Goal: Book appointment/travel/reservation

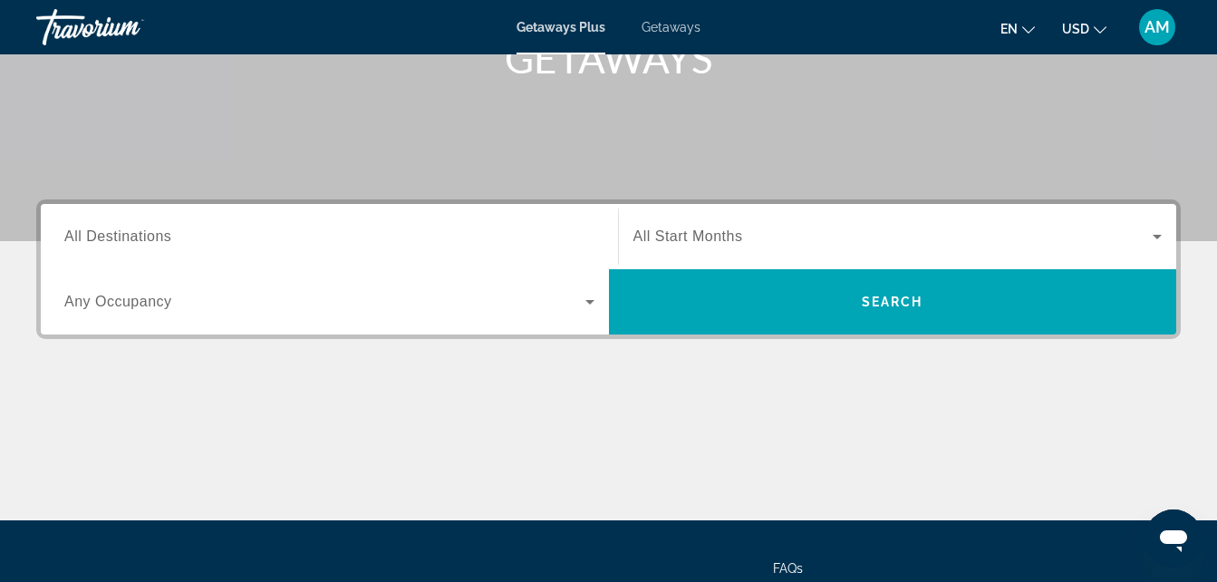
scroll to position [282, 0]
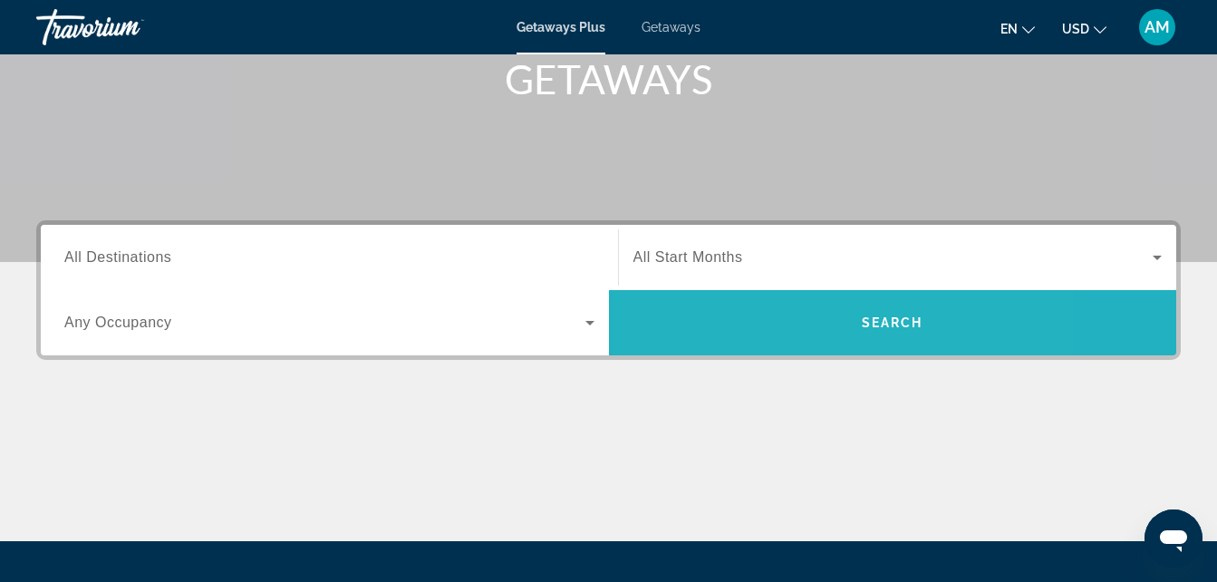
click at [780, 309] on span "Search widget" at bounding box center [893, 322] width 568 height 43
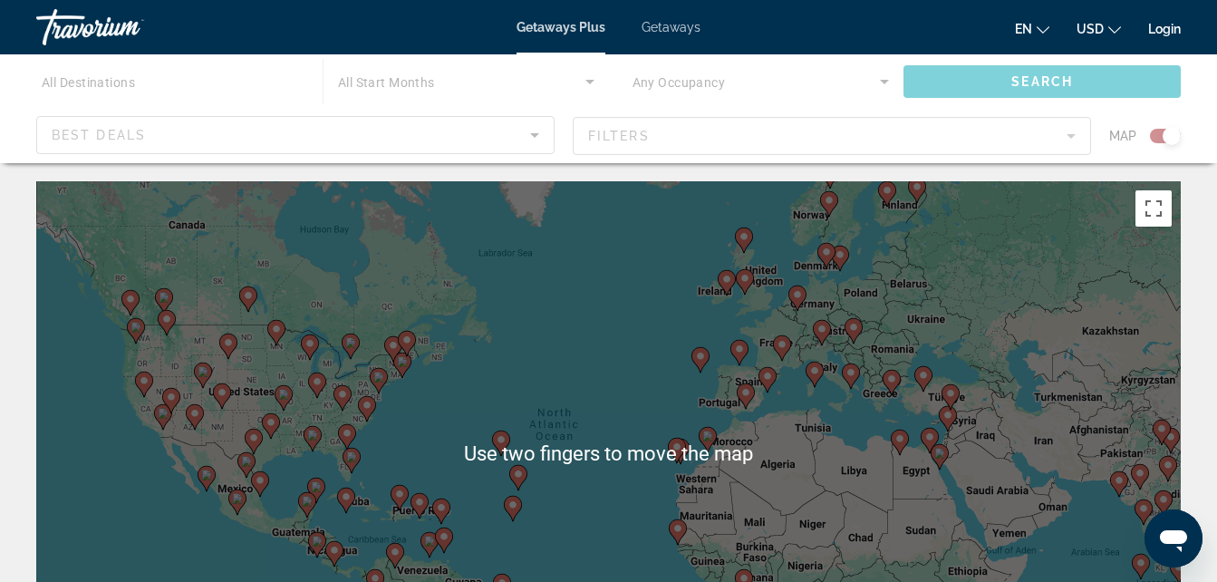
click at [675, 25] on span "Getaways" at bounding box center [671, 27] width 59 height 14
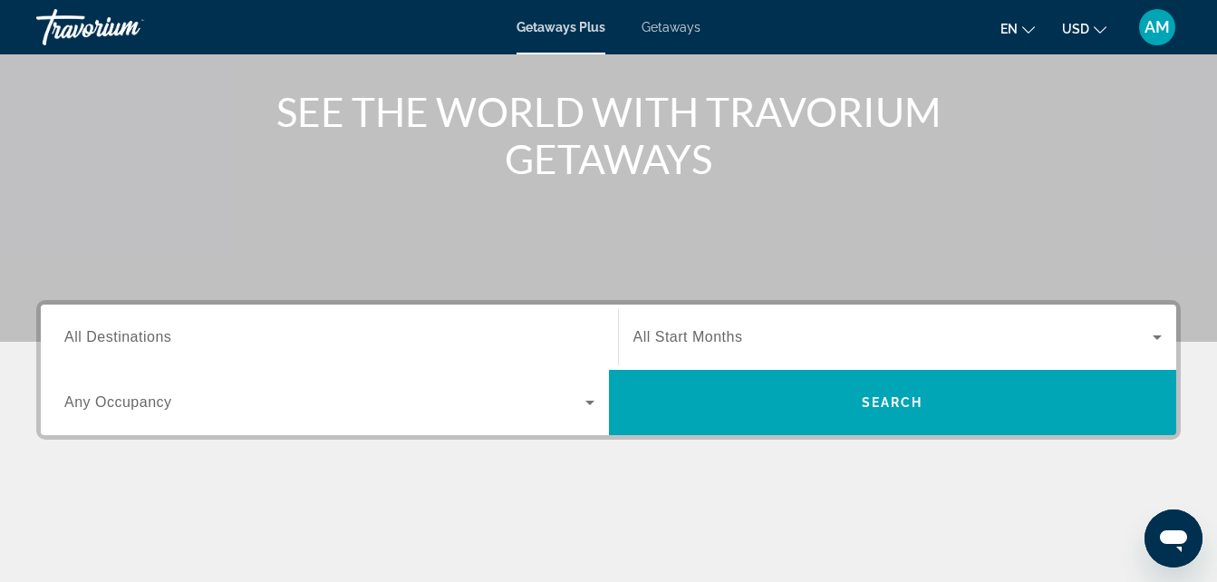
scroll to position [205, 0]
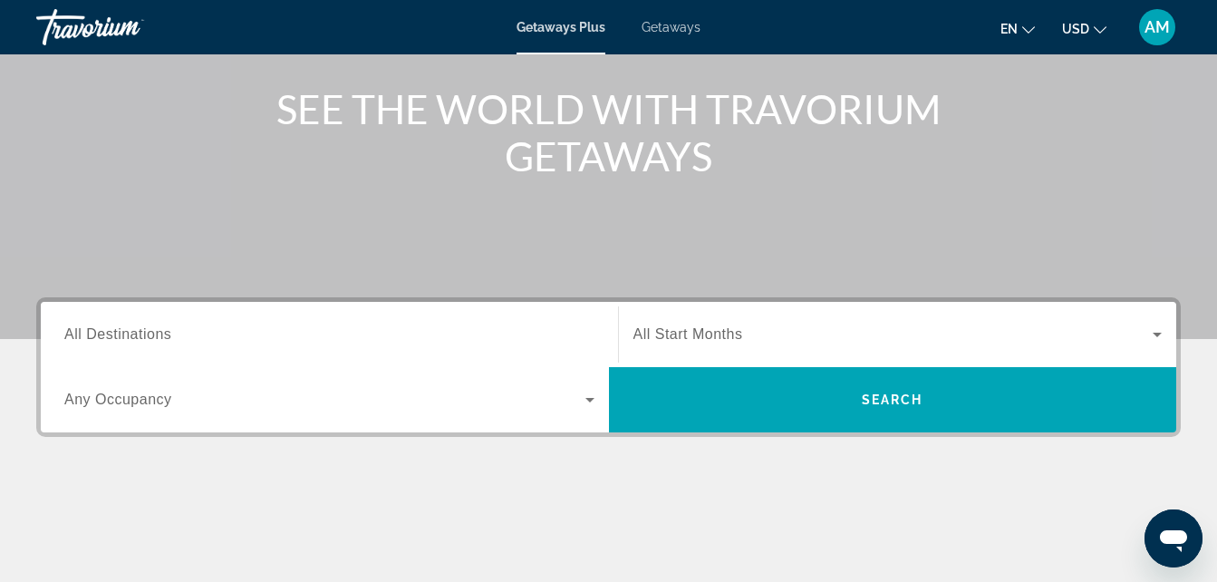
click at [486, 403] on span "Search widget" at bounding box center [324, 400] width 521 height 22
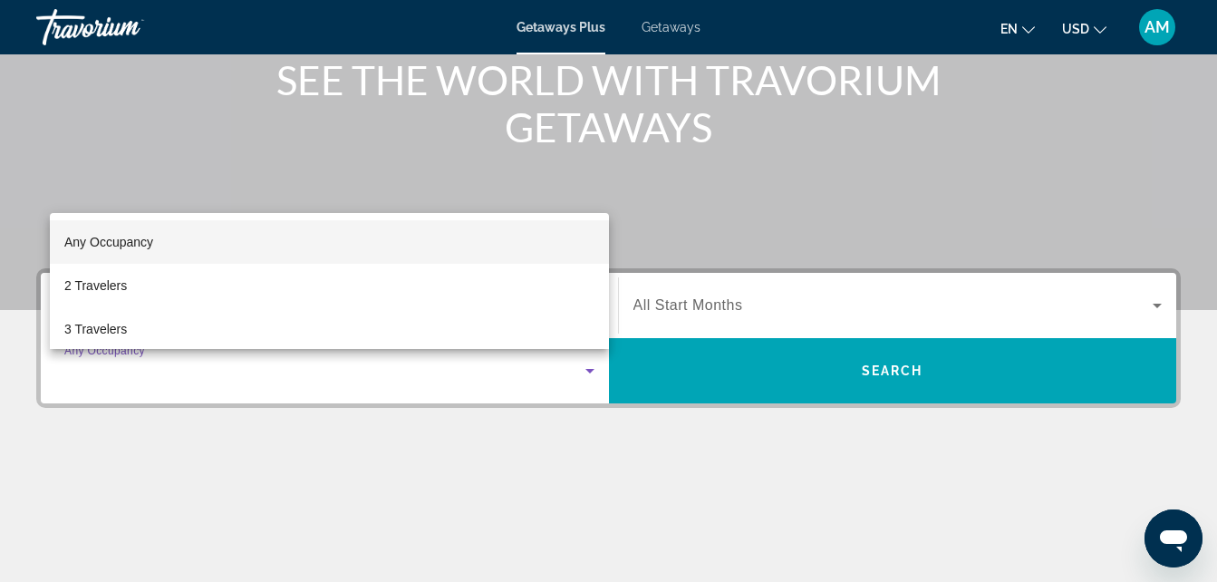
scroll to position [230, 0]
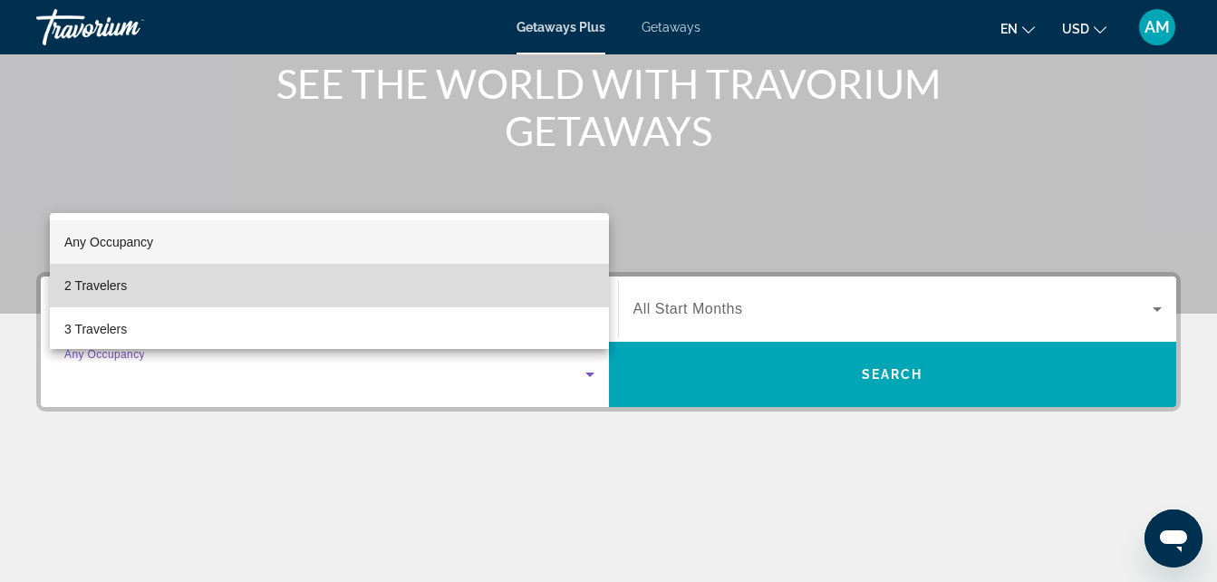
click at [551, 296] on mat-option "2 Travelers" at bounding box center [329, 285] width 559 height 43
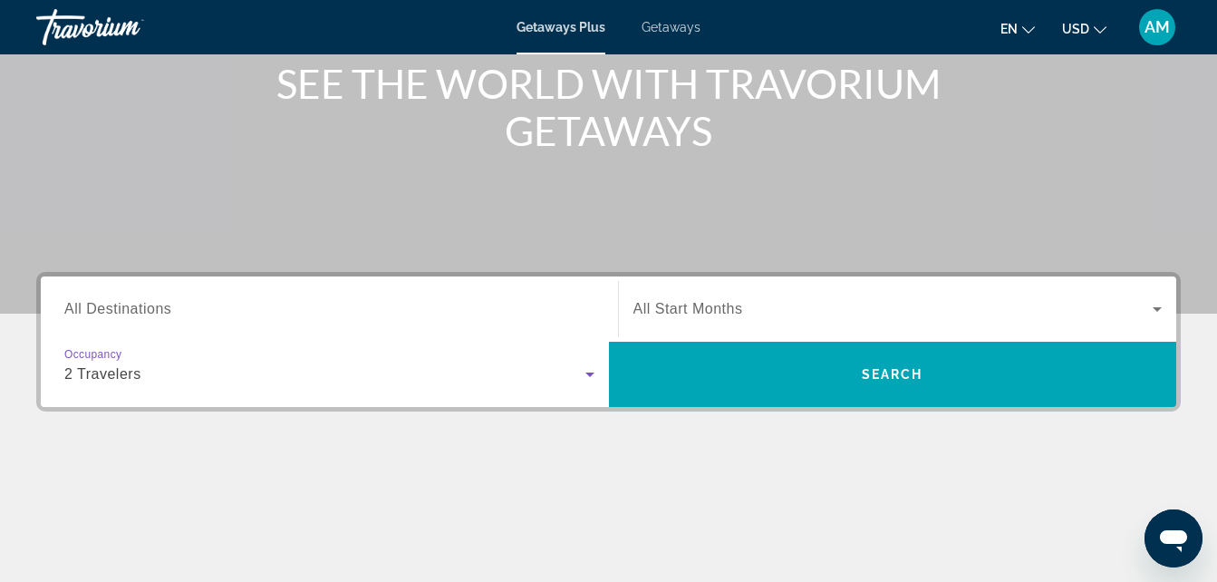
click at [707, 316] on span "All Start Months" at bounding box center [688, 308] width 110 height 15
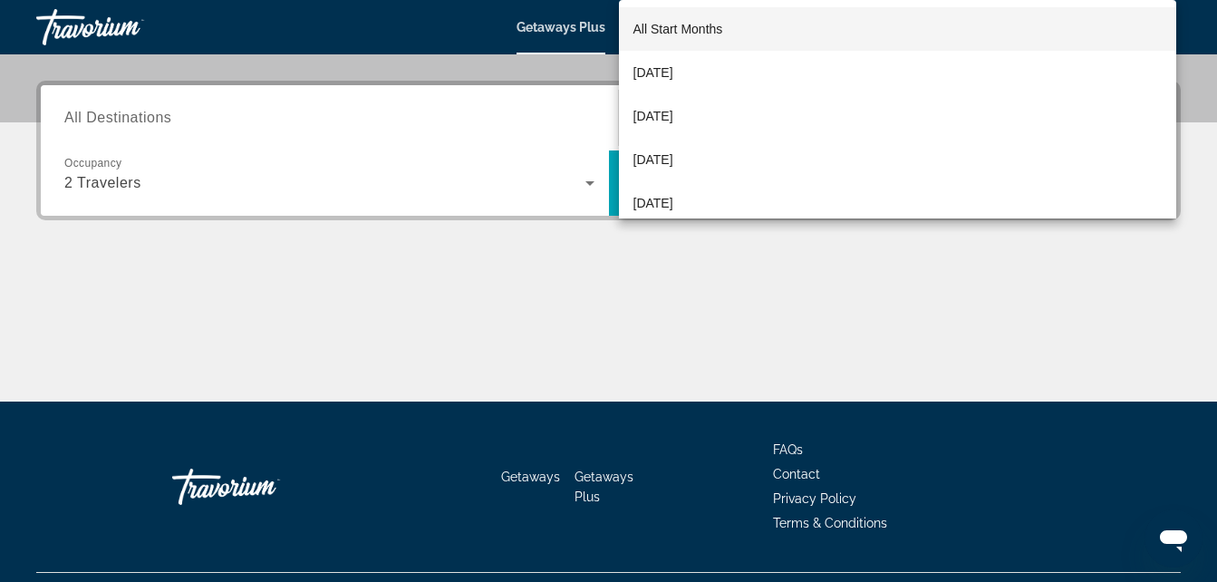
scroll to position [443, 0]
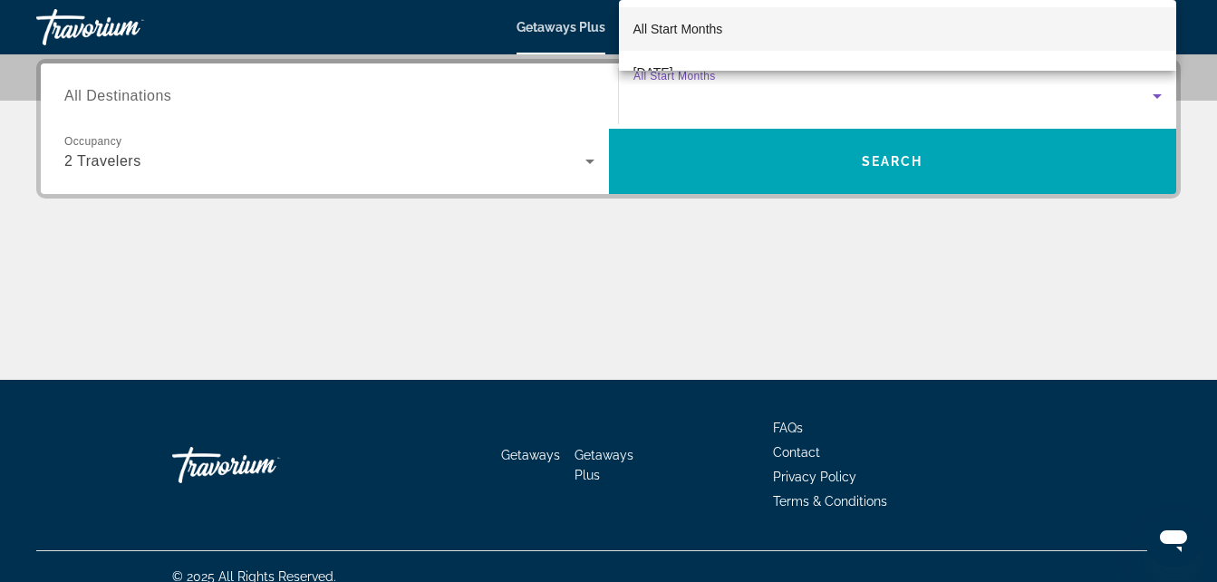
click at [934, 177] on div at bounding box center [608, 291] width 1217 height 582
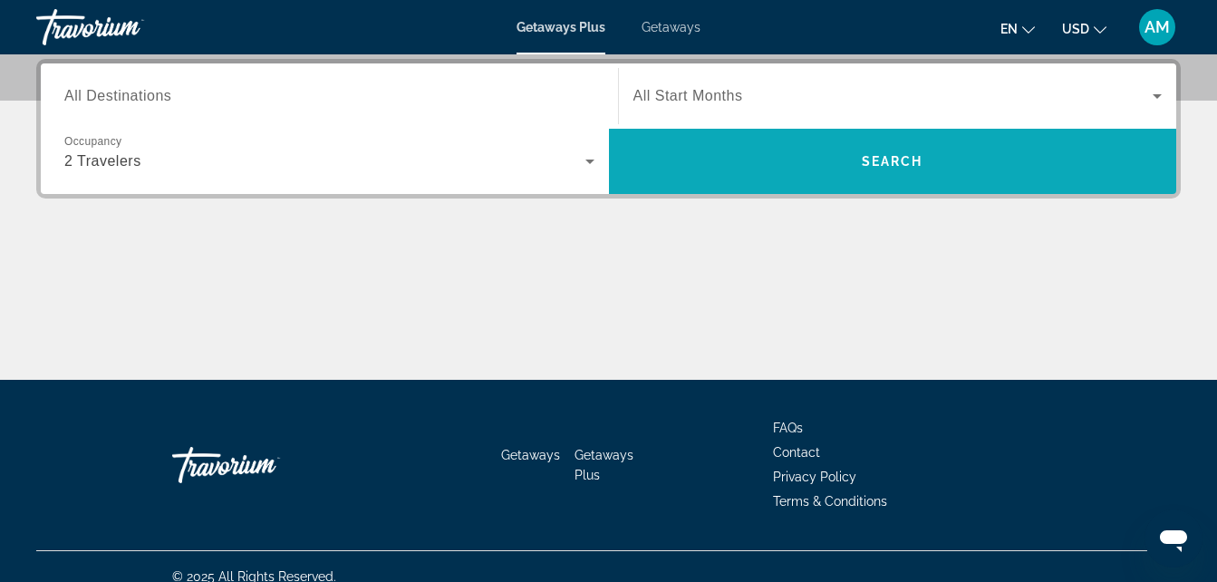
click at [934, 177] on span "Search widget" at bounding box center [893, 161] width 568 height 43
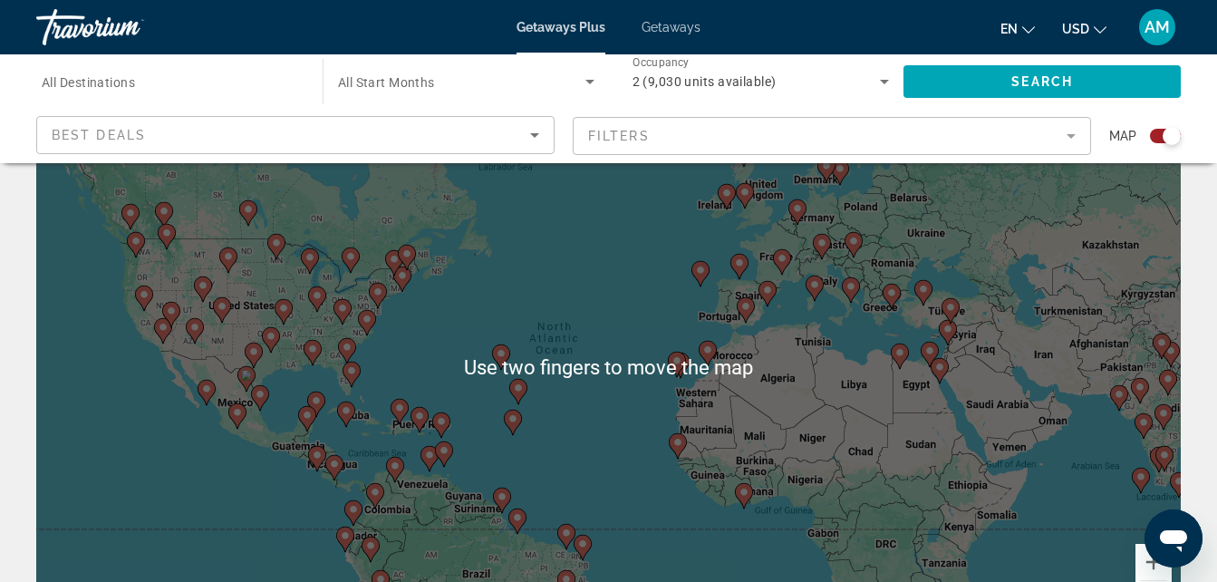
scroll to position [76, 0]
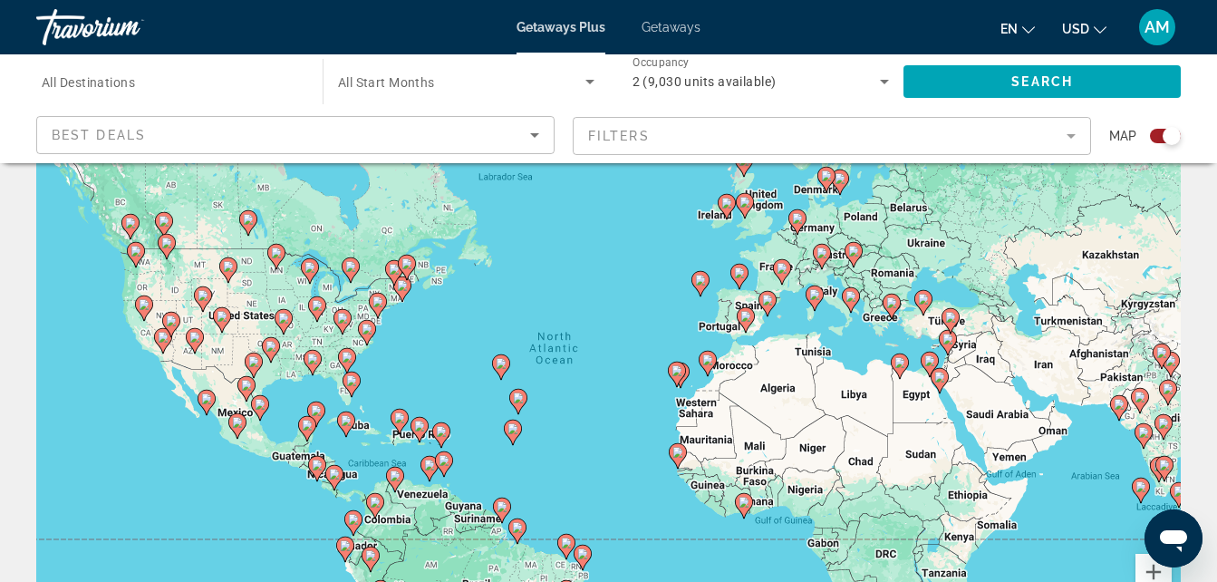
click at [270, 345] on div "To activate drag with keyboard, press Alt + Enter. Once in keyboard drag state,…" at bounding box center [608, 377] width 1144 height 544
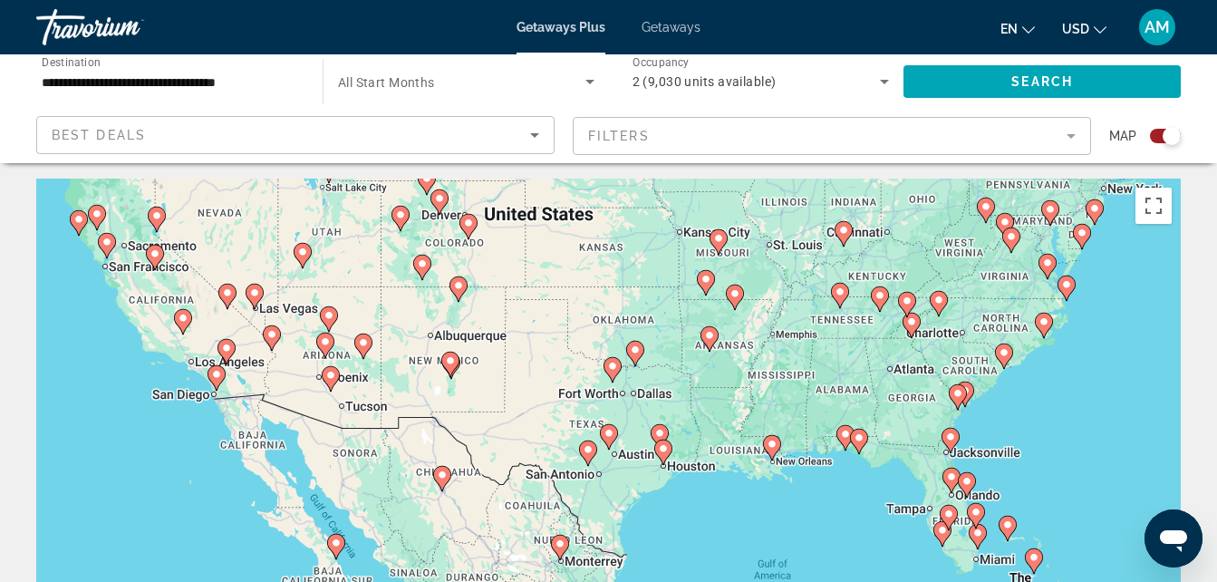
scroll to position [0, 0]
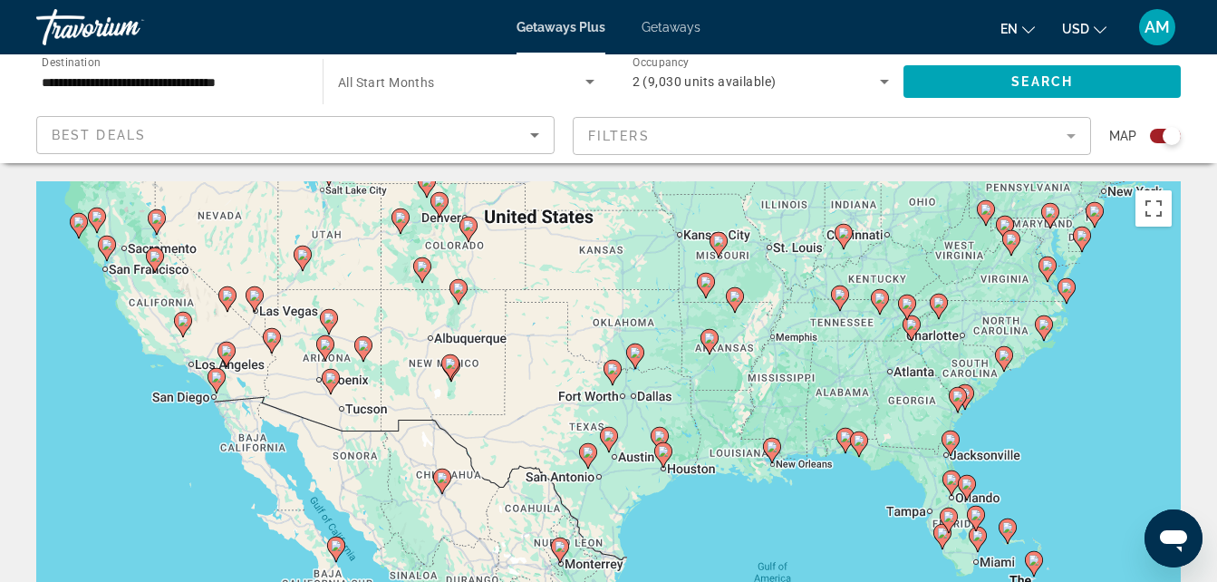
click at [221, 380] on div "To activate drag with keyboard, press Alt + Enter. Once in keyboard drag state,…" at bounding box center [608, 453] width 1144 height 544
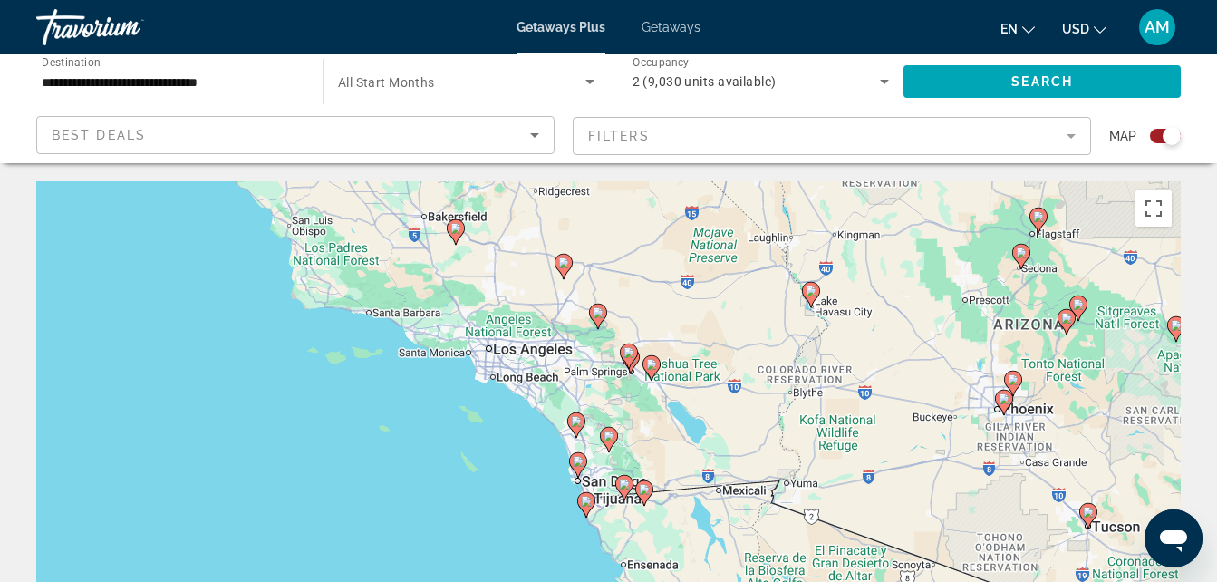
type input "**********"
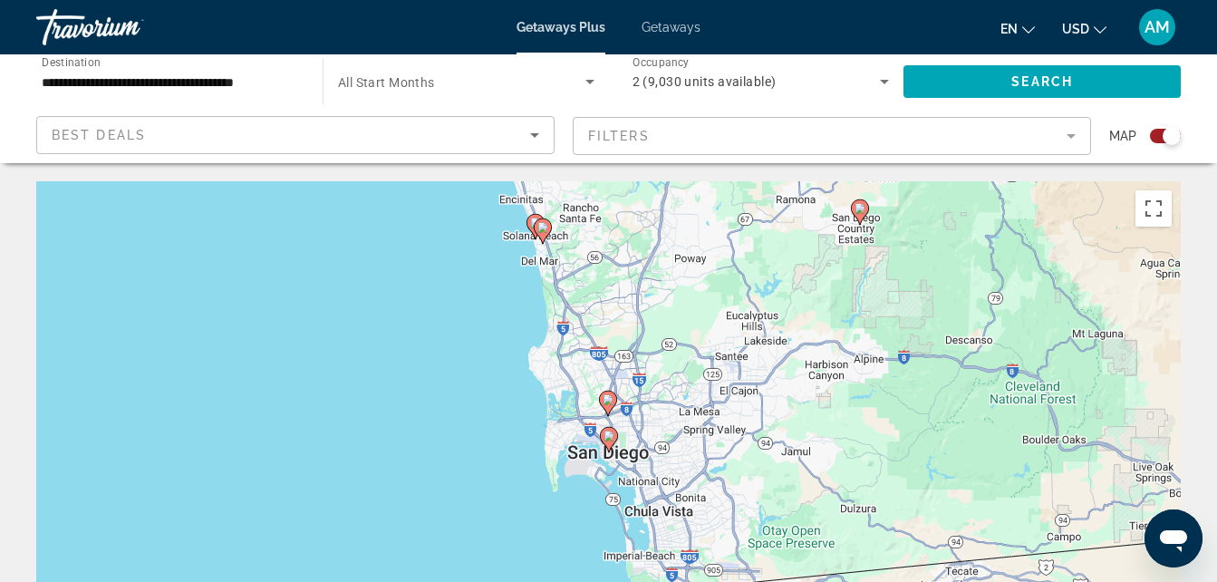
click at [608, 436] on image "Main content" at bounding box center [609, 435] width 11 height 11
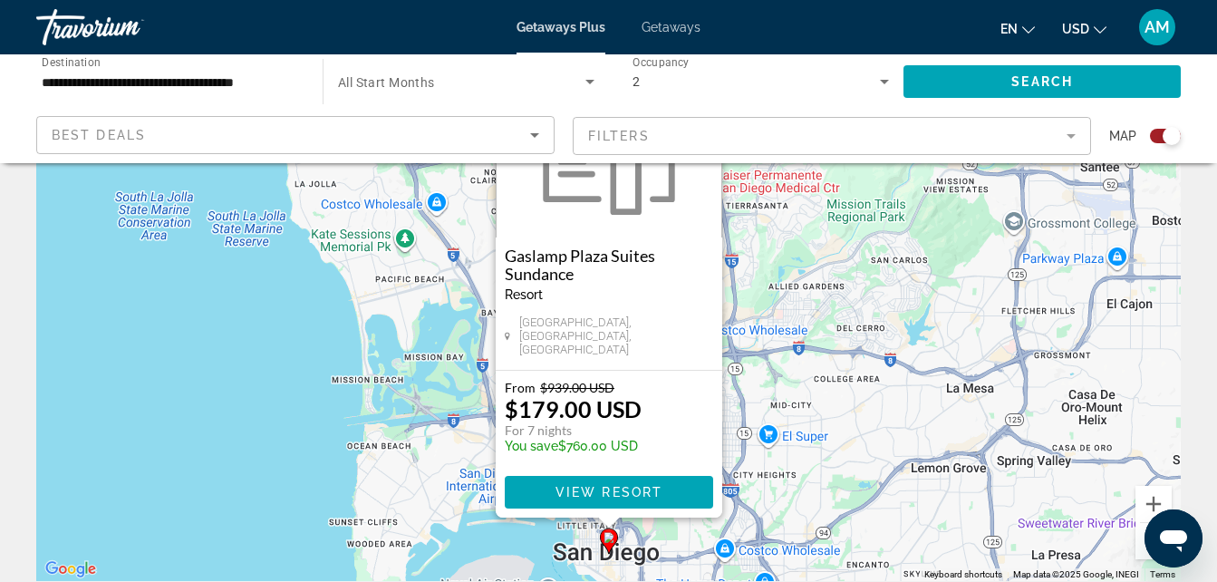
scroll to position [145, 0]
click at [630, 489] on span "View Resort" at bounding box center [608, 491] width 107 height 14
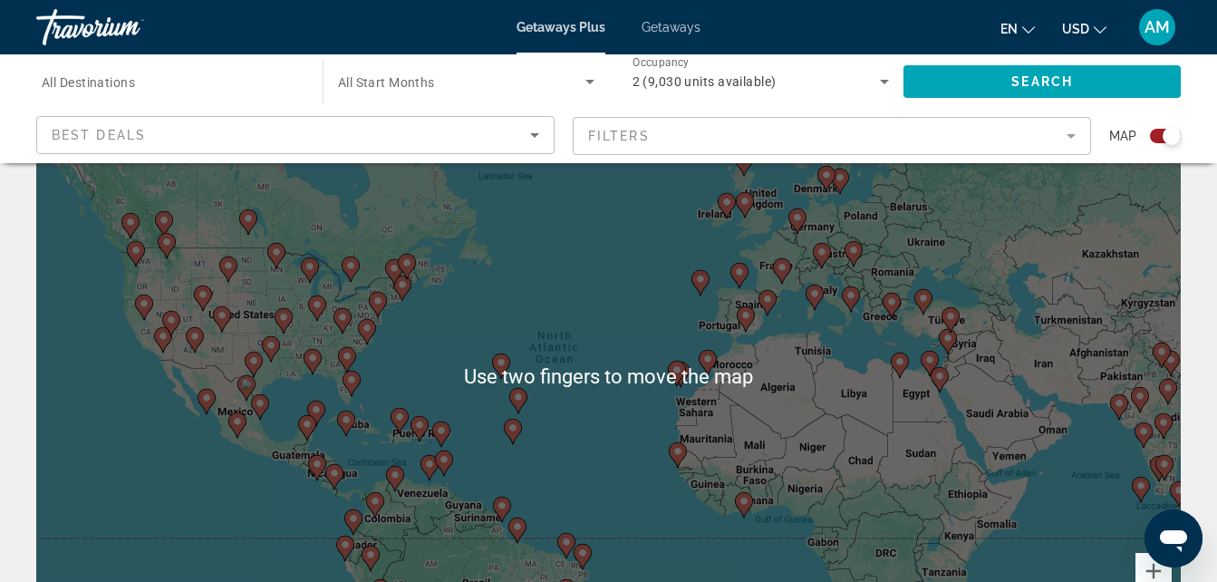
scroll to position [80, 0]
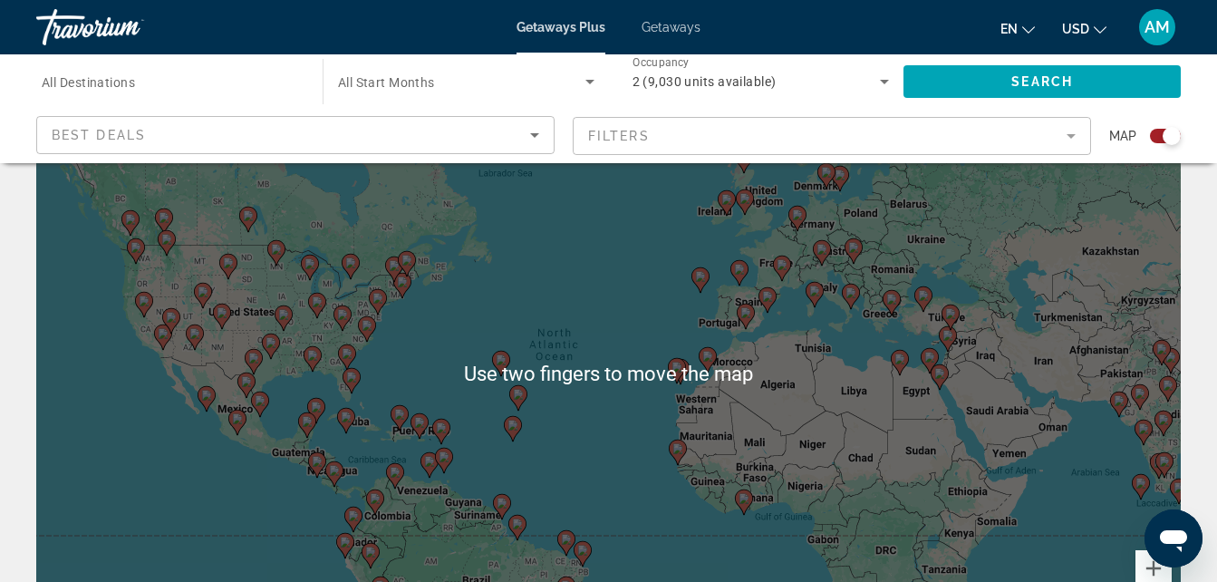
click at [288, 310] on div "To activate drag with keyboard, press Alt + Enter. Once in keyboard drag state,…" at bounding box center [608, 373] width 1144 height 544
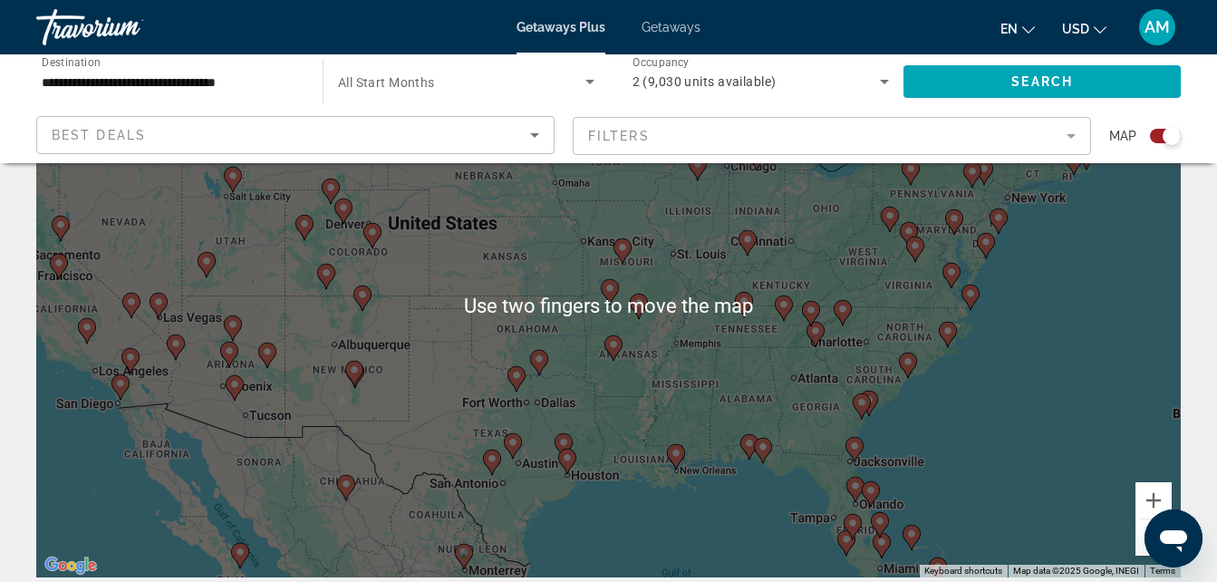
scroll to position [152, 0]
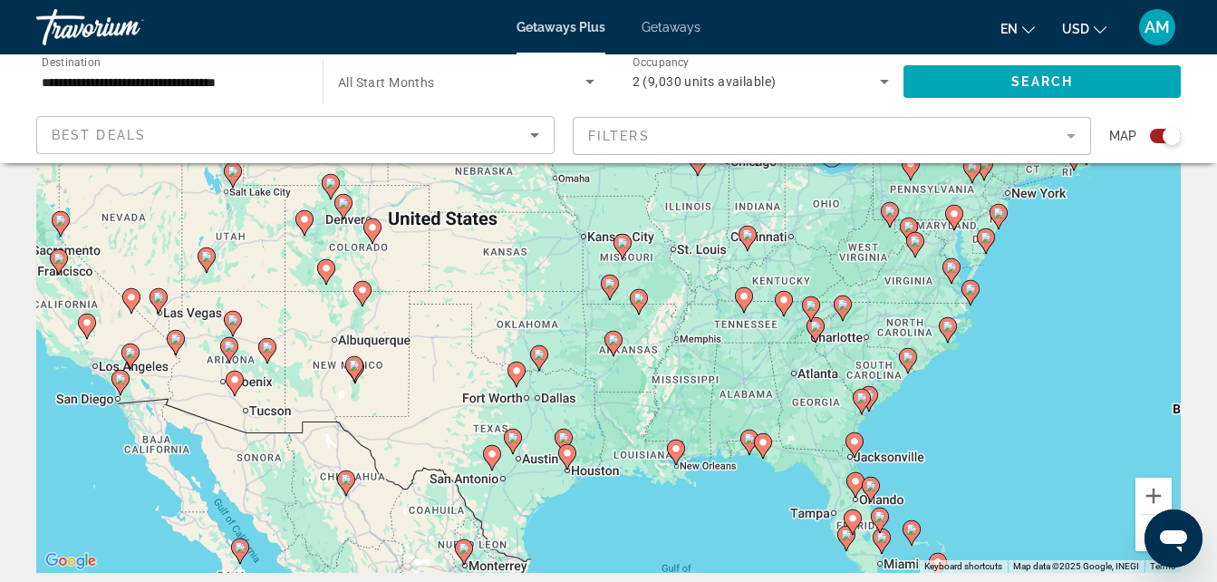
click at [947, 326] on div "To navigate, press the arrow keys. To activate drag with keyboard, press Alt + …" at bounding box center [608, 301] width 1144 height 544
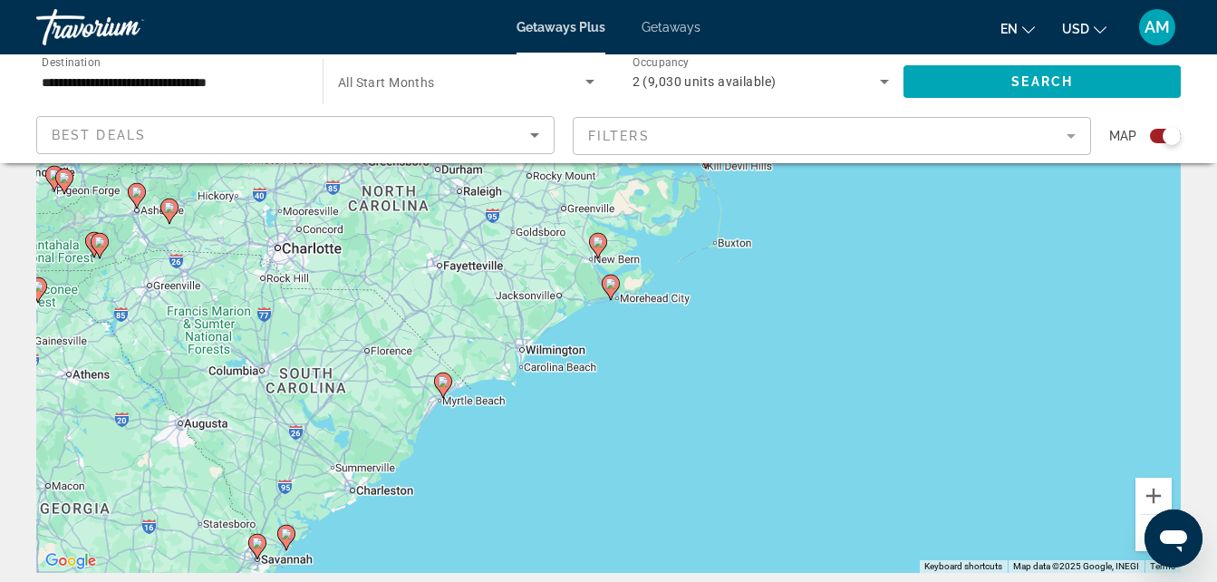
click at [426, 227] on div "To navigate, press the arrow keys. To activate drag with keyboard, press Alt + …" at bounding box center [608, 301] width 1144 height 544
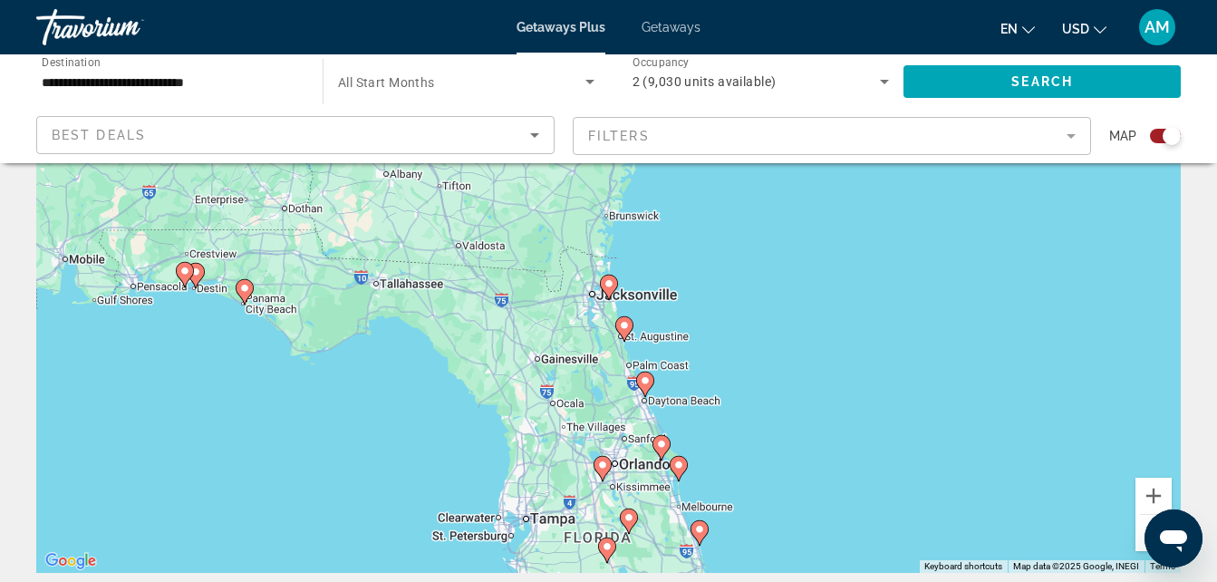
type input "**********"
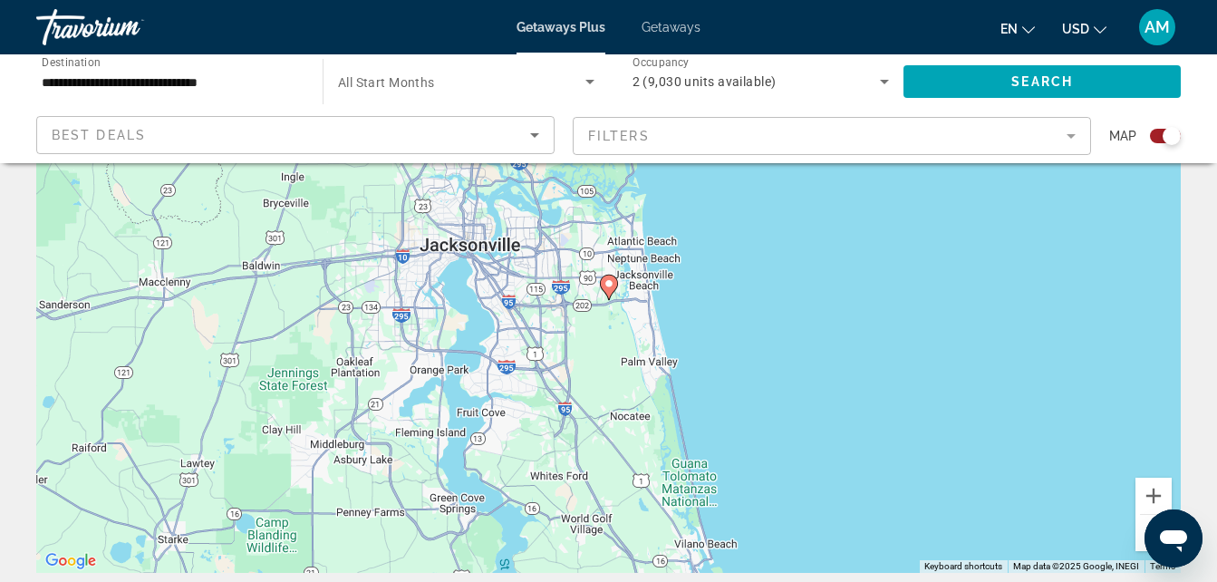
click at [608, 284] on image "Main content" at bounding box center [609, 283] width 11 height 11
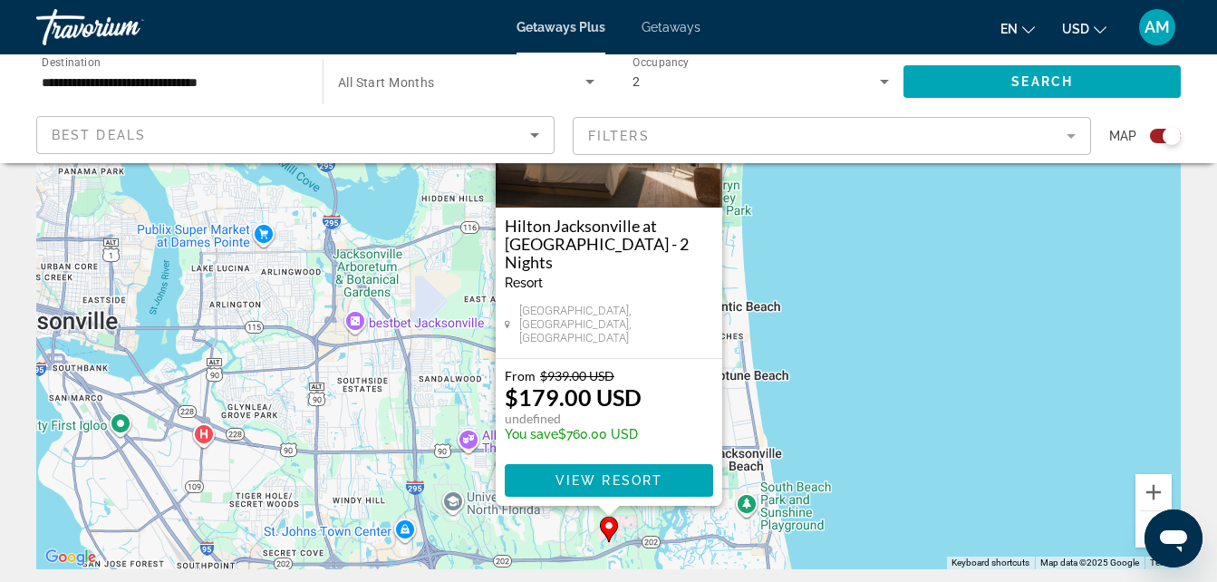
scroll to position [159, 0]
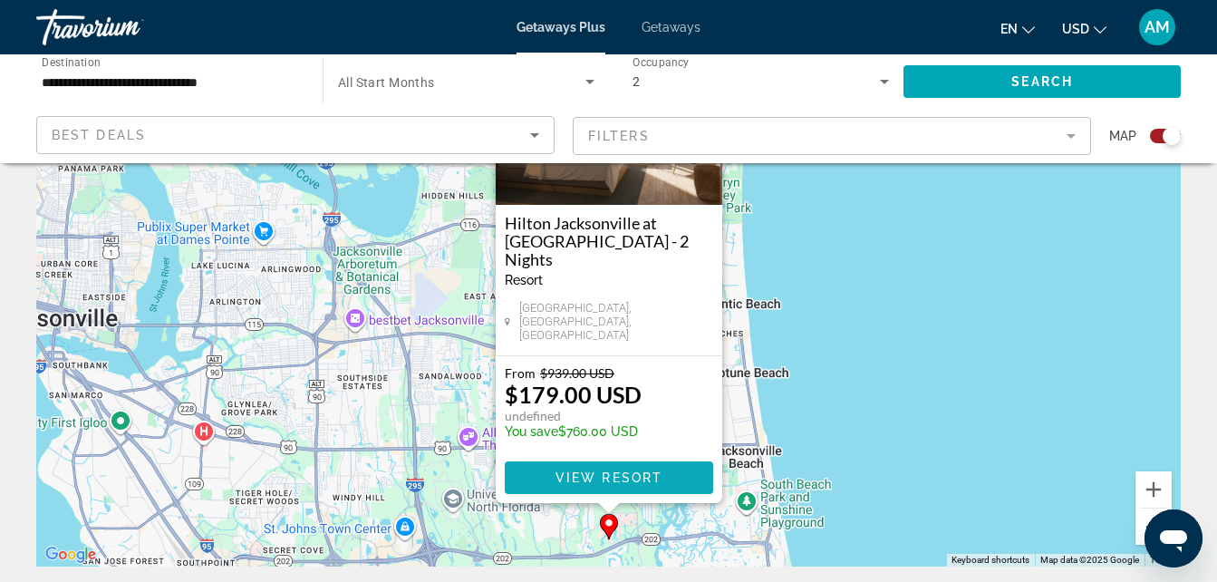
click at [611, 469] on span "Main content" at bounding box center [609, 477] width 208 height 43
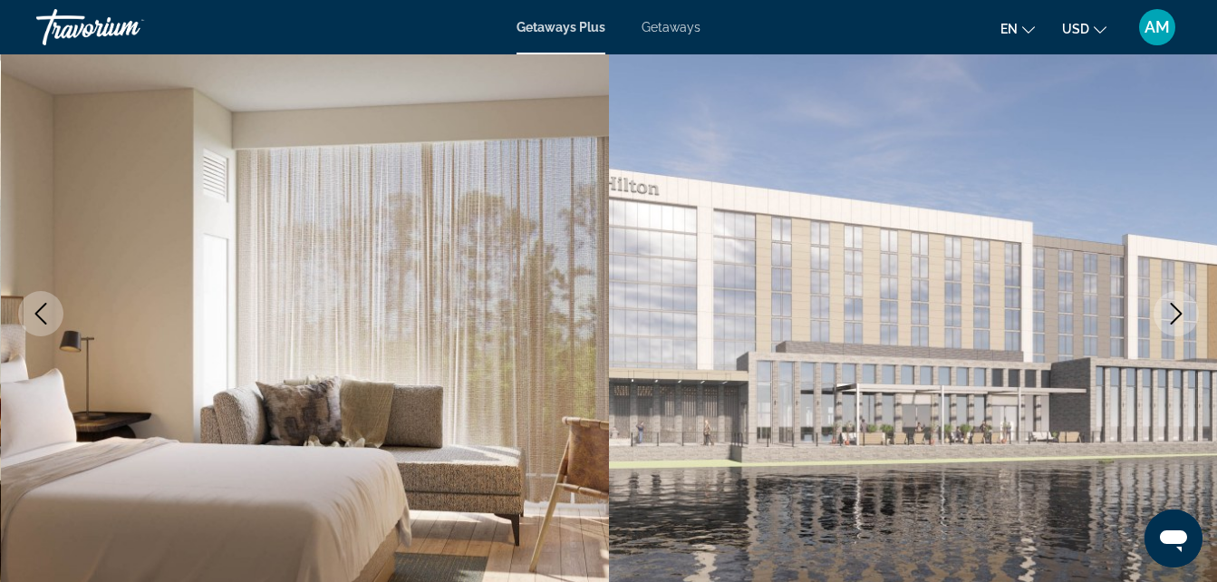
scroll to position [169, 0]
